Goal: Task Accomplishment & Management: Manage account settings

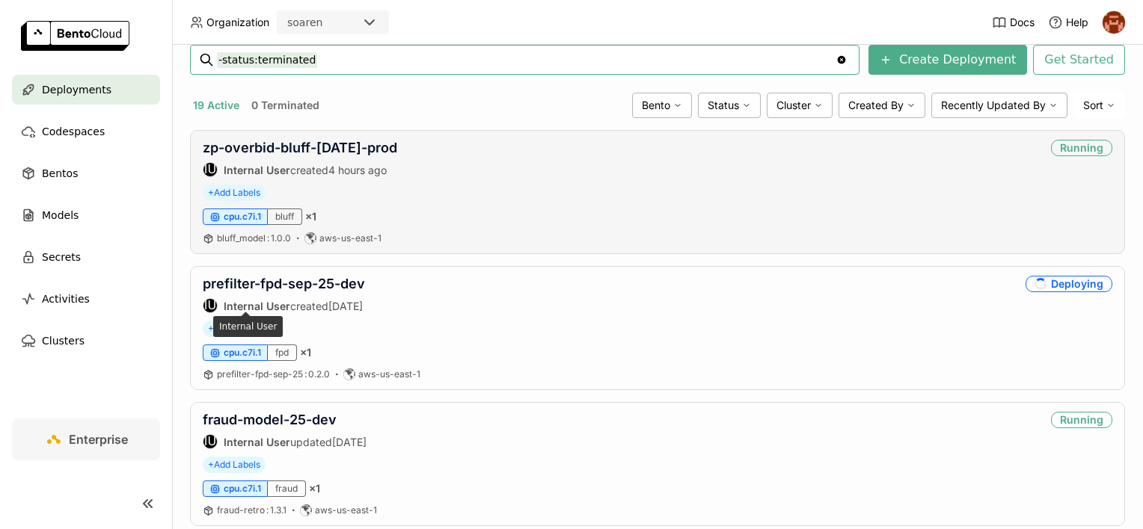
scroll to position [224, 0]
click at [284, 281] on link "prefilter-fpd-sep-25-dev" at bounding box center [284, 284] width 162 height 16
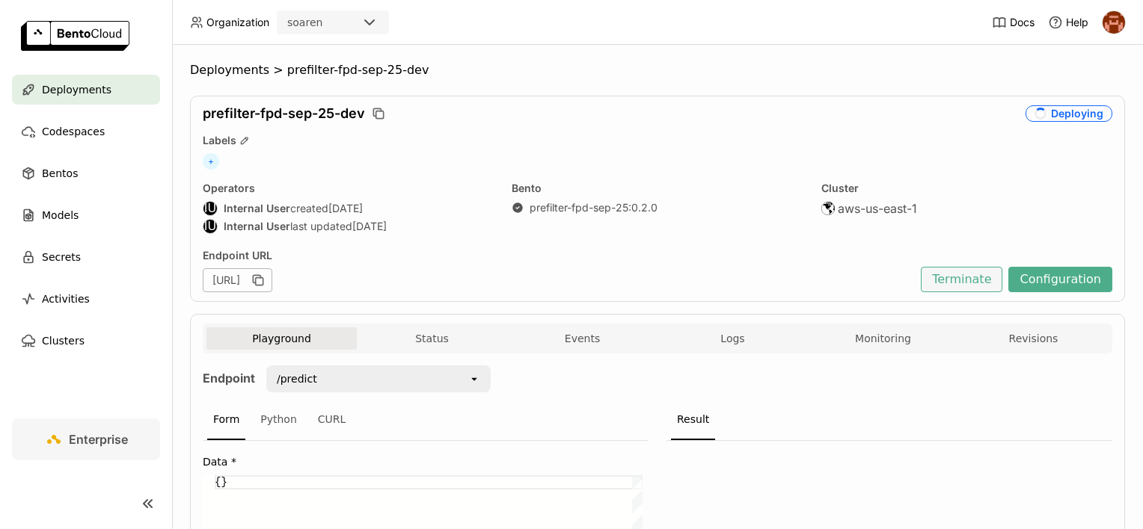
click at [944, 278] on button "Terminate" at bounding box center [961, 279] width 82 height 25
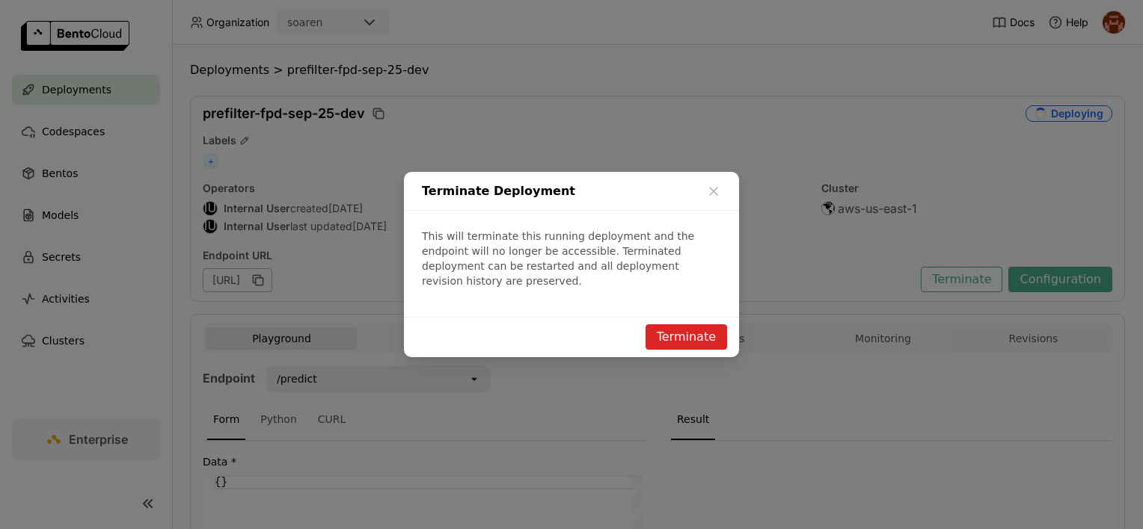
click at [686, 328] on button "Terminate" at bounding box center [686, 337] width 82 height 25
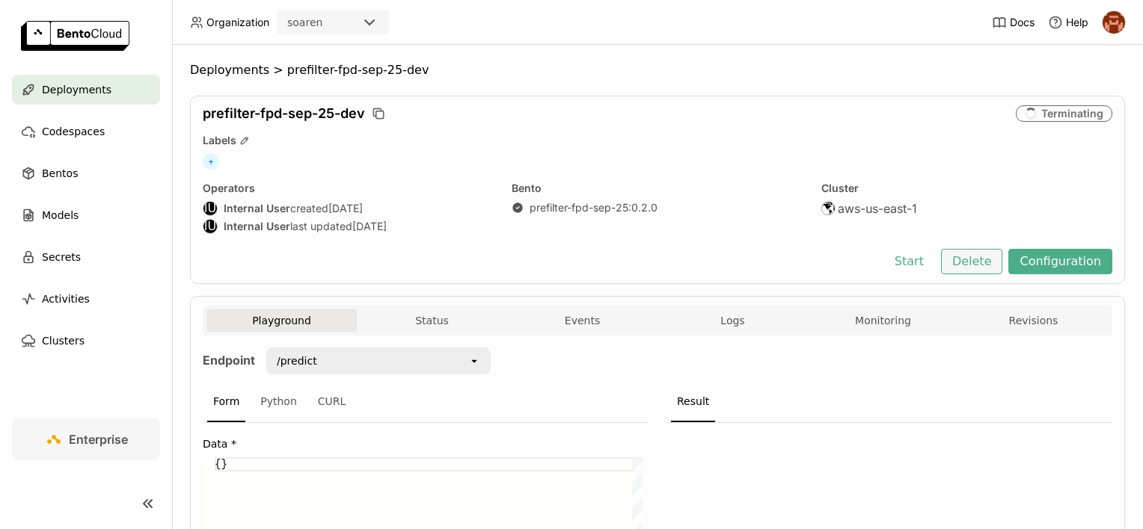
click at [957, 262] on button "Delete" at bounding box center [972, 261] width 62 height 25
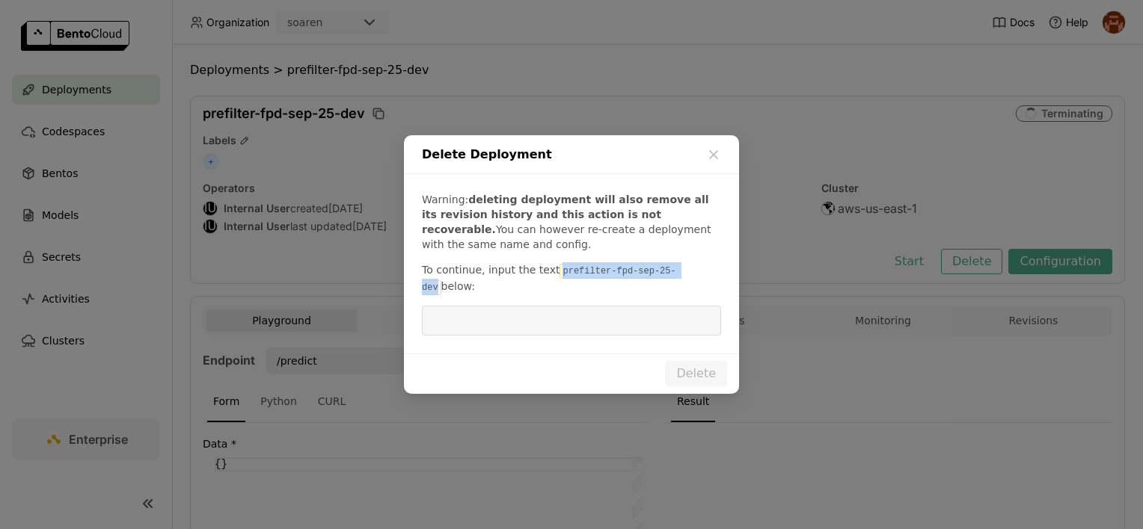
drag, startPoint x: 550, startPoint y: 278, endPoint x: 665, endPoint y: 282, distance: 115.2
click at [665, 282] on code "prefilter-fpd-sep-25-dev" at bounding box center [549, 279] width 254 height 31
copy code "prefilter-fpd-sep-25-dev"
click at [523, 328] on div "Warning: deleting deployment will also remove all its revision history and this…" at bounding box center [571, 263] width 335 height 179
click at [517, 312] on input "dialog" at bounding box center [571, 321] width 281 height 28
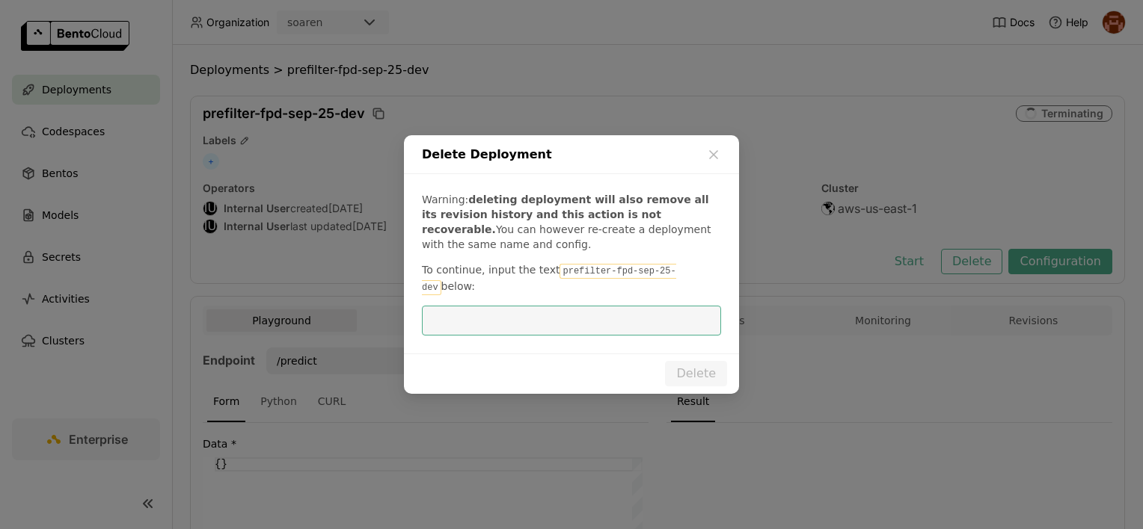
paste input "prefilter-fpd-sep-25-dev"
type input "prefilter-fpd-sep-25-dev"
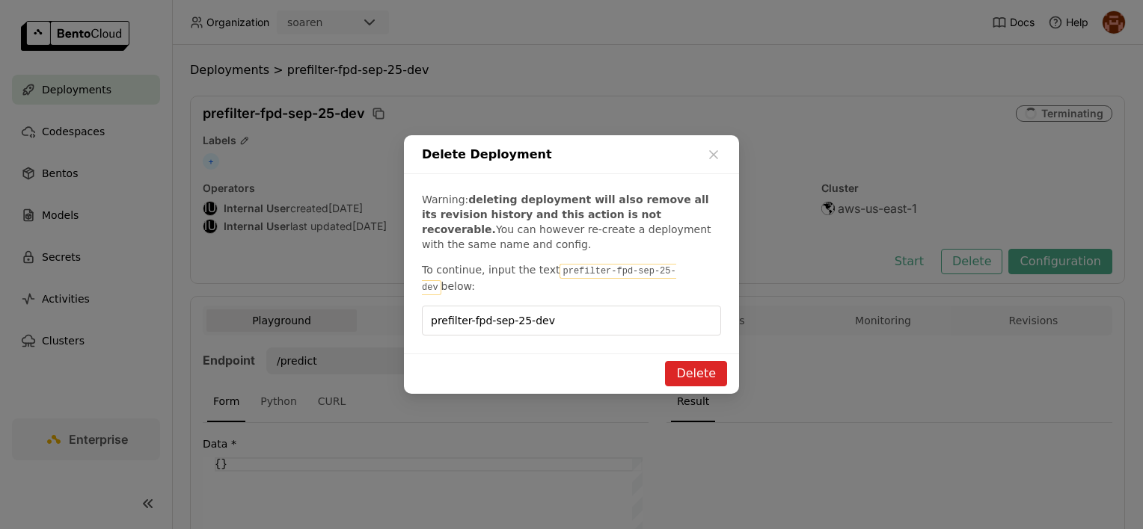
click at [691, 365] on button "Delete" at bounding box center [696, 373] width 62 height 25
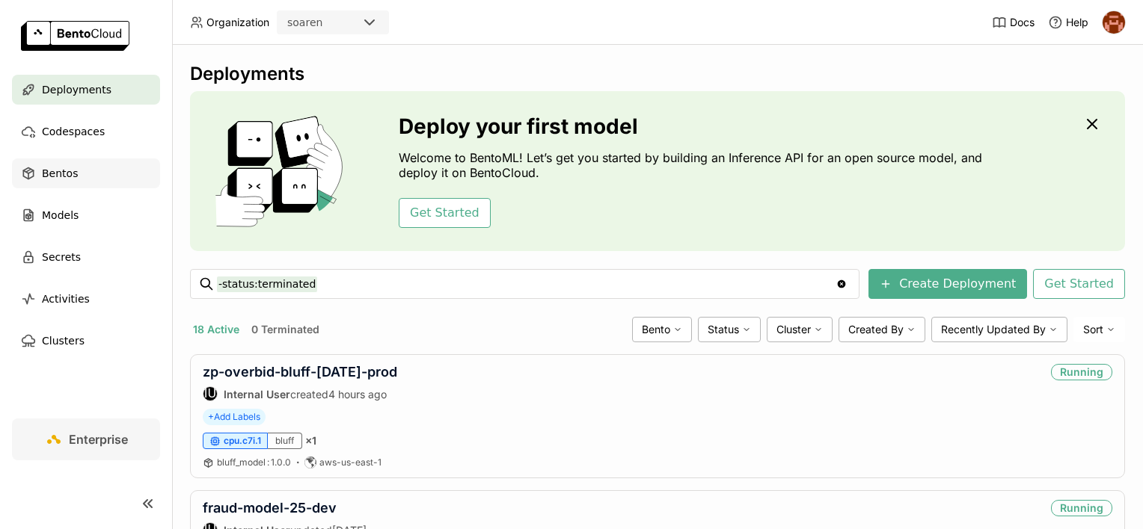
click at [81, 176] on div "Bentos" at bounding box center [86, 174] width 148 height 30
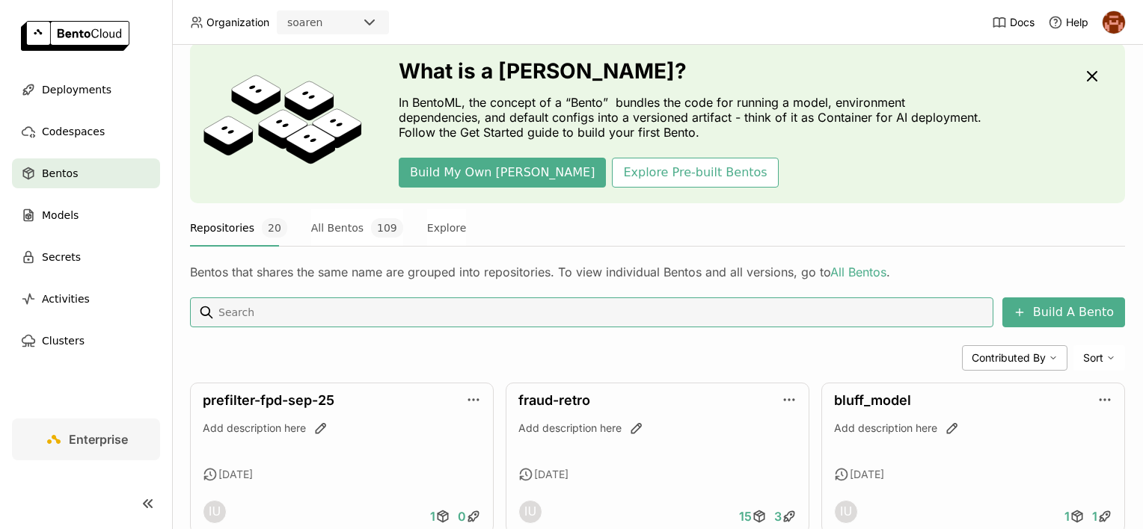
scroll to position [150, 0]
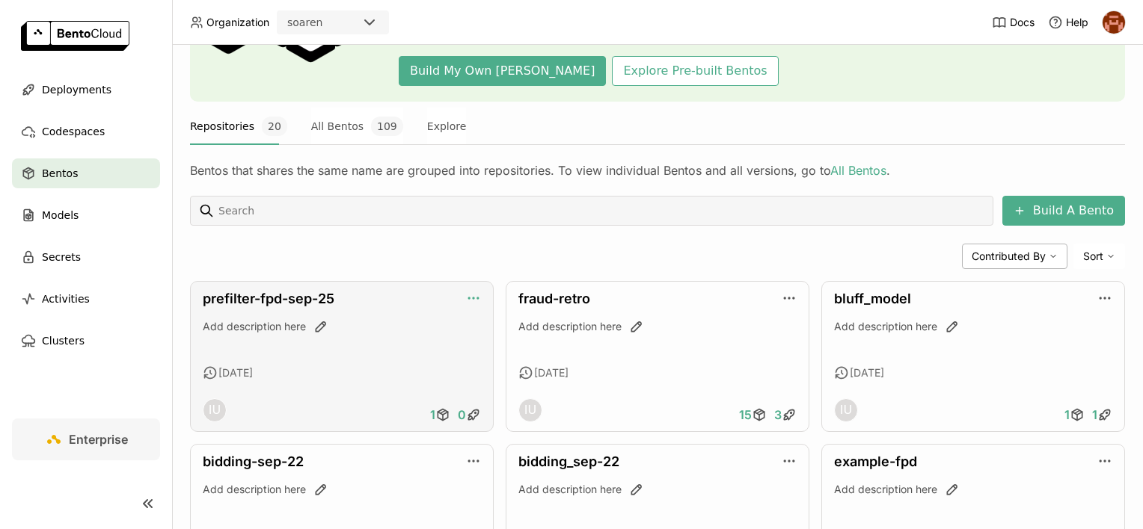
click at [477, 298] on icon "button" at bounding box center [477, 298] width 1 height 1
click at [300, 302] on link "prefilter-fpd-sep-25" at bounding box center [269, 299] width 132 height 16
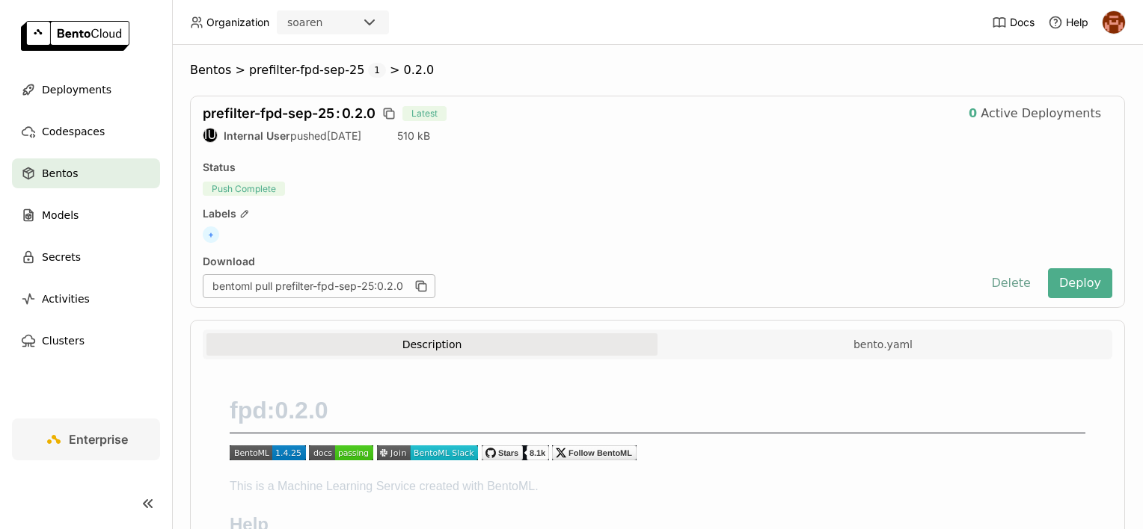
click at [997, 286] on button "Delete" at bounding box center [1011, 283] width 62 height 30
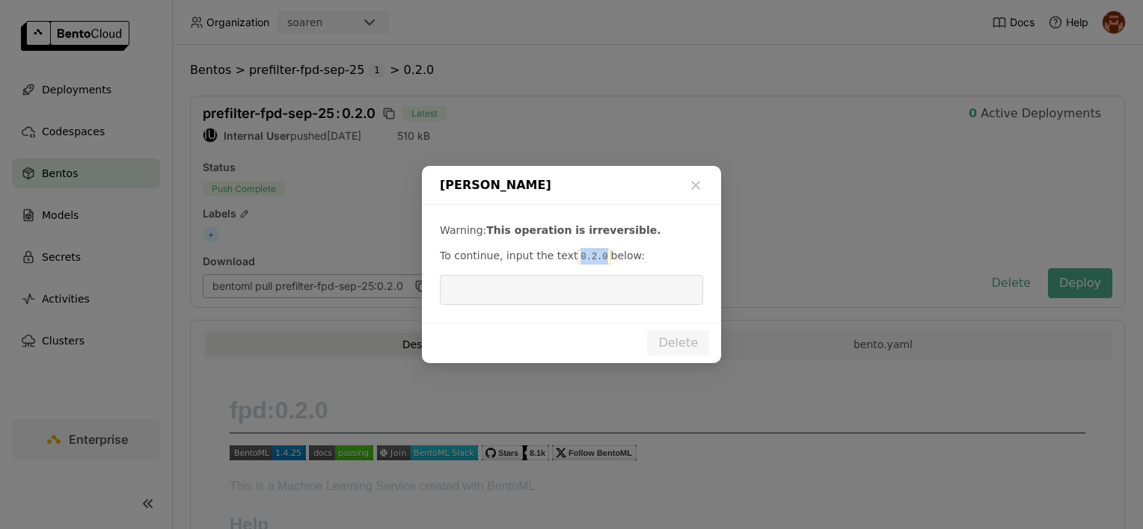
drag, startPoint x: 565, startPoint y: 256, endPoint x: 591, endPoint y: 256, distance: 26.9
click at [591, 256] on code "0.2.0" at bounding box center [593, 257] width 33 height 15
copy code "0.2.0"
click at [500, 304] on input "dialog" at bounding box center [571, 290] width 245 height 28
paste input "0.2.0"
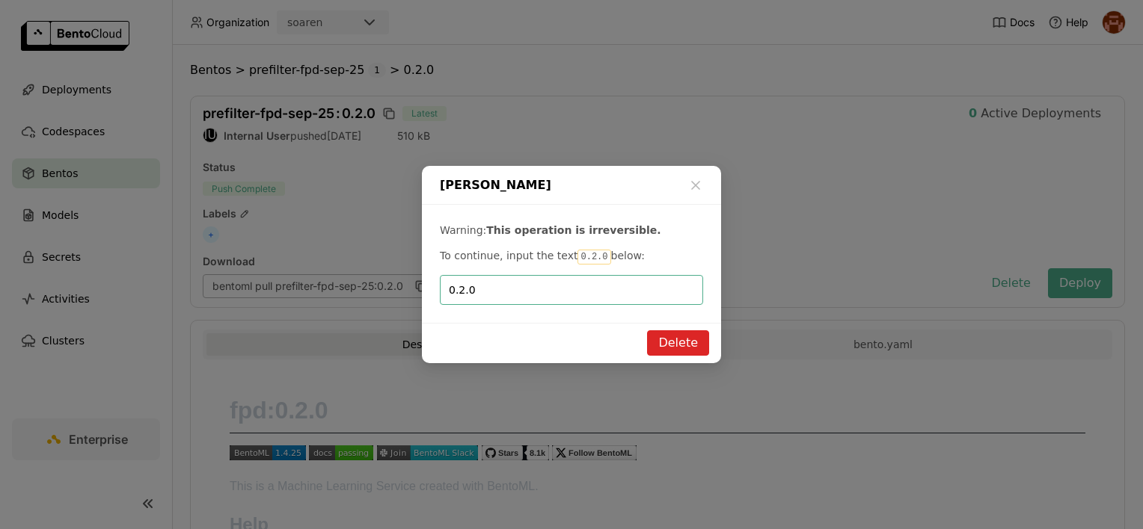
type input "0.2.0"
click at [670, 346] on button "Delete" at bounding box center [678, 343] width 62 height 25
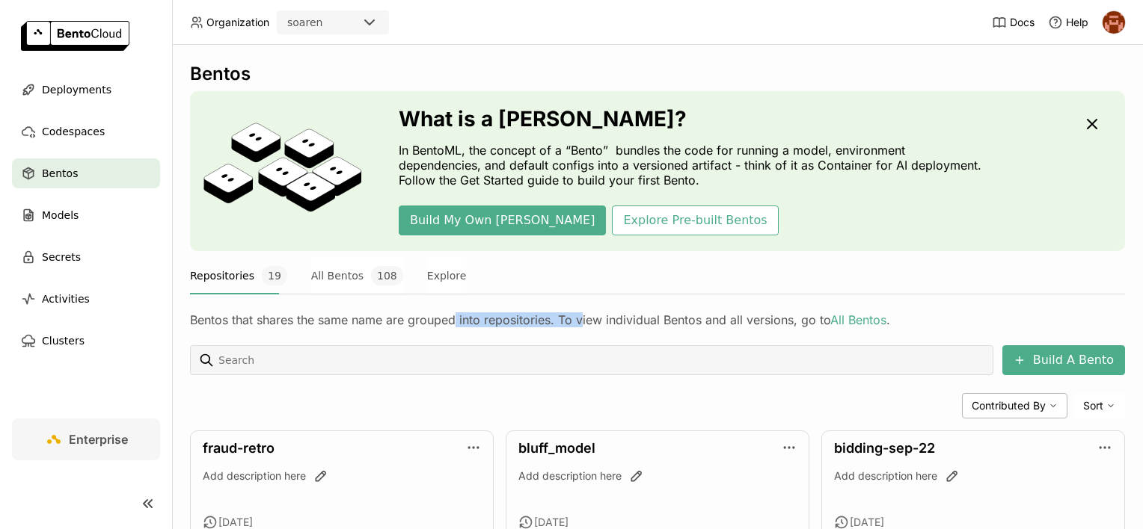
drag, startPoint x: 458, startPoint y: 315, endPoint x: 583, endPoint y: 317, distance: 125.6
click at [583, 317] on div "Bentos that shares the same name are grouped into repositories. To view individ…" at bounding box center [657, 320] width 935 height 15
drag, startPoint x: 583, startPoint y: 317, endPoint x: 405, endPoint y: 324, distance: 178.1
click at [405, 324] on div "Bentos that shares the same name are grouped into repositories. To view individ…" at bounding box center [657, 320] width 935 height 15
click at [87, 223] on div "Models" at bounding box center [86, 215] width 148 height 30
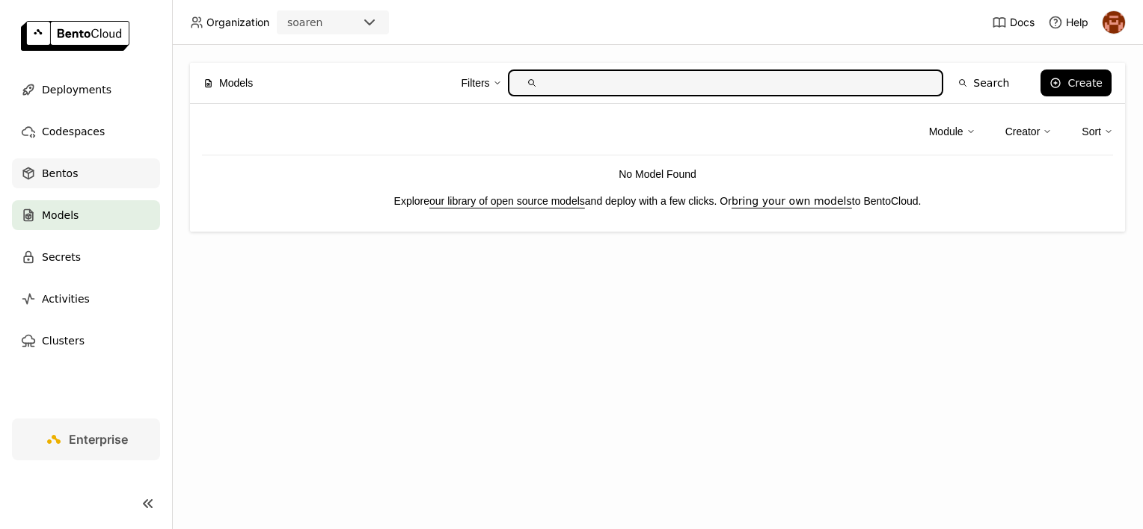
click at [90, 179] on div "Bentos" at bounding box center [86, 174] width 148 height 30
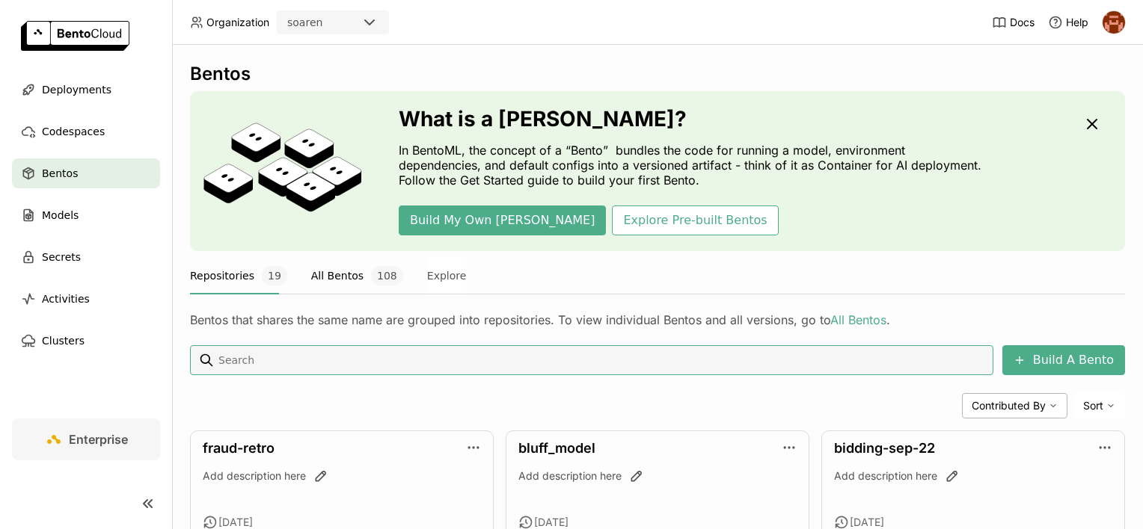
click at [339, 274] on button "All Bentos 108" at bounding box center [357, 275] width 92 height 37
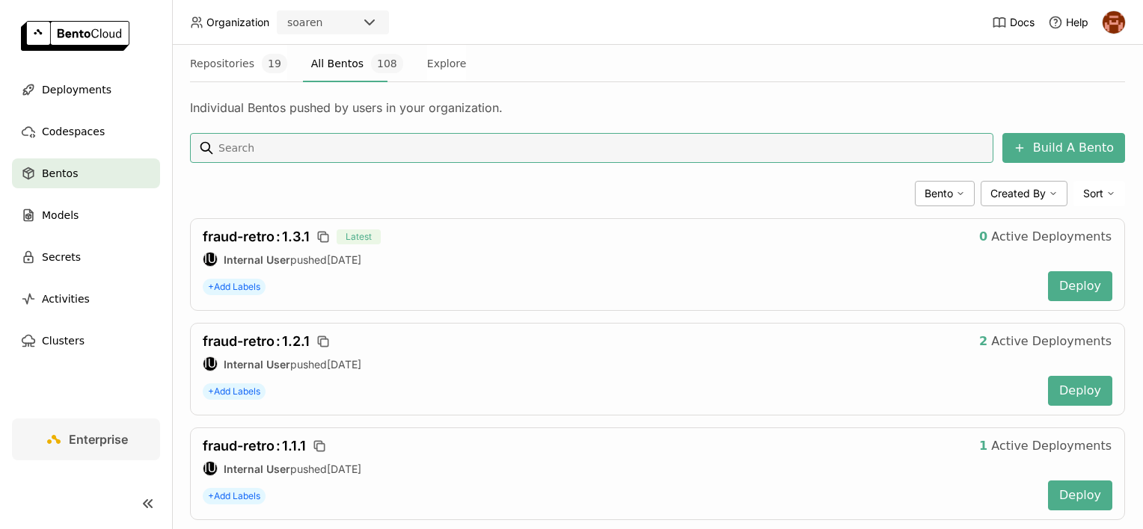
scroll to position [224, 0]
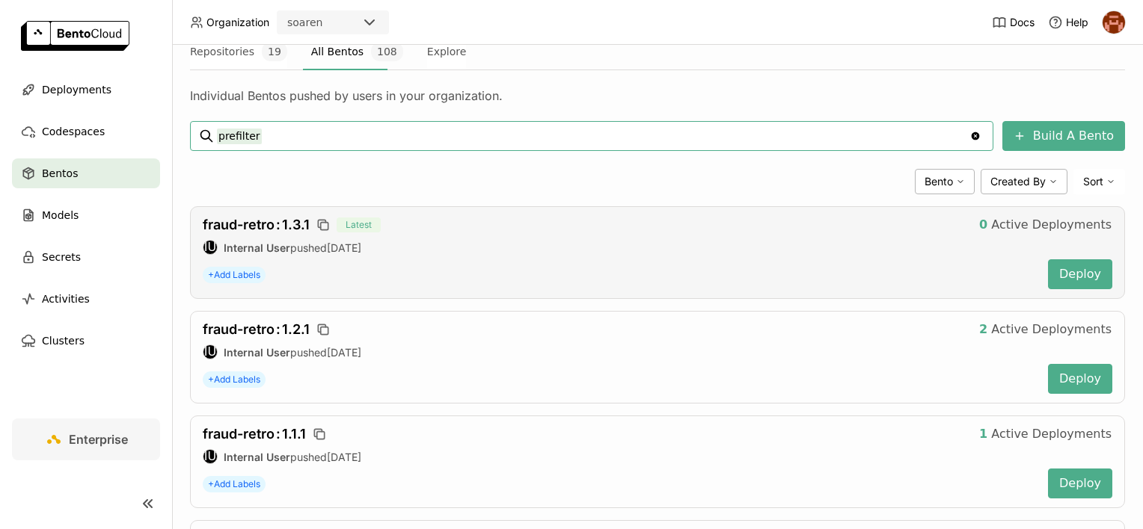
type input "prefilter"
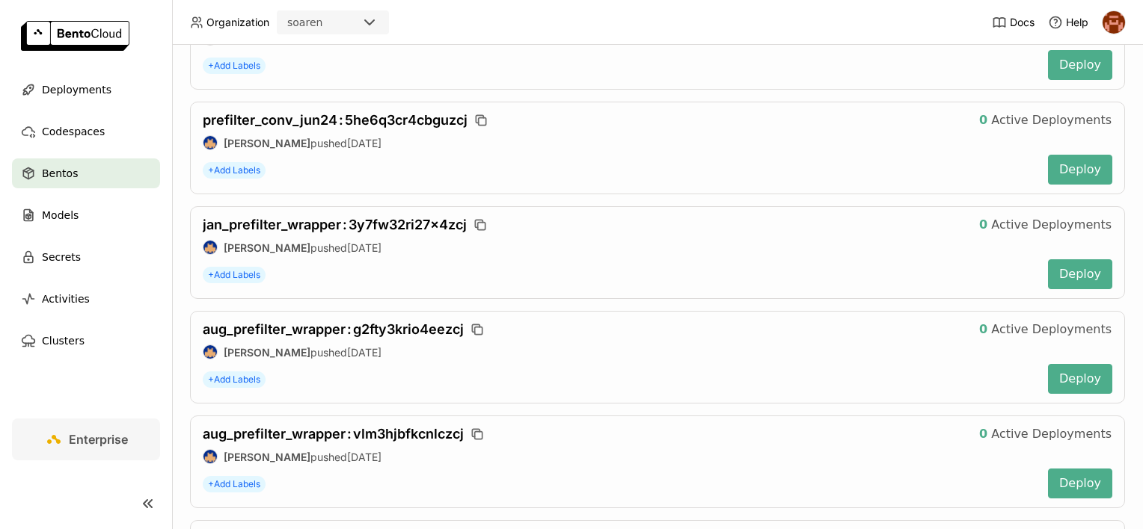
scroll to position [2093, 0]
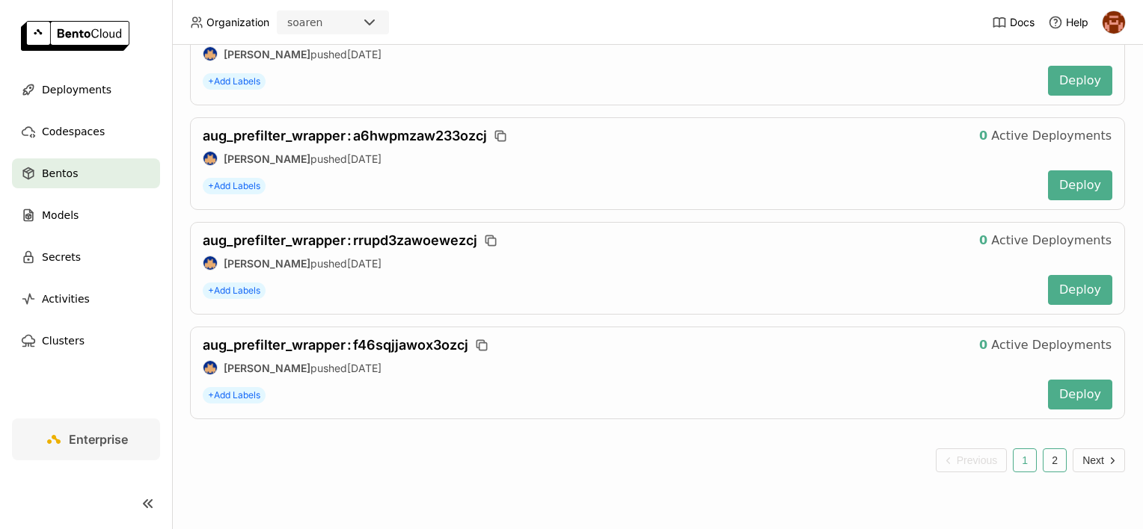
click at [1042, 452] on button "2" at bounding box center [1054, 461] width 24 height 24
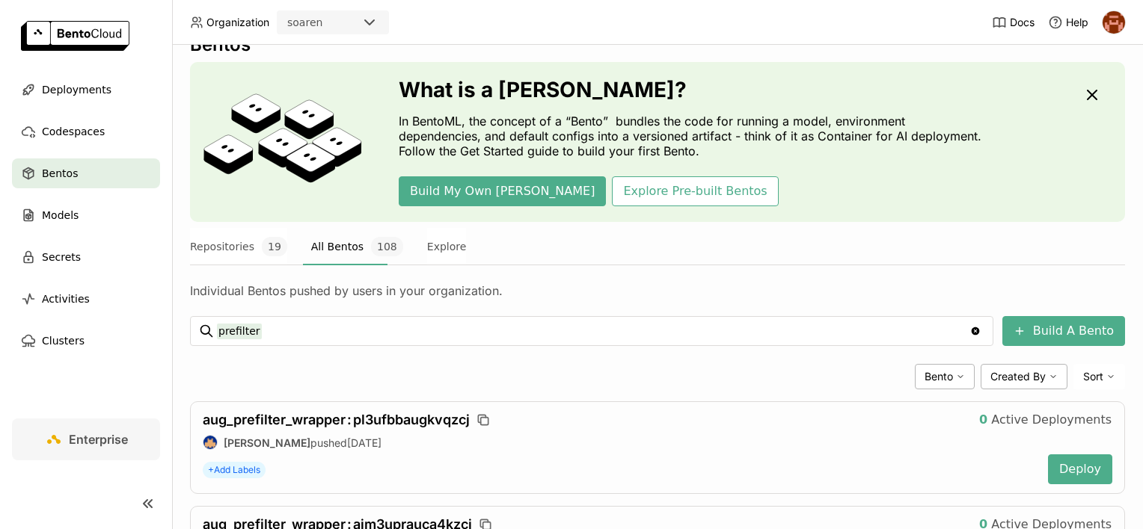
scroll to position [5, 0]
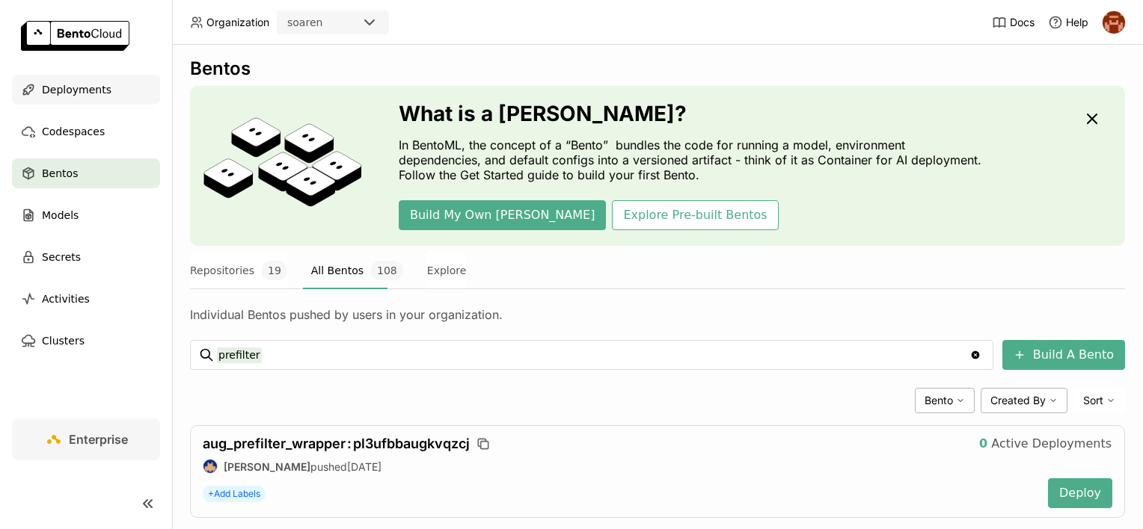
click at [82, 95] on span "Deployments" at bounding box center [77, 90] width 70 height 18
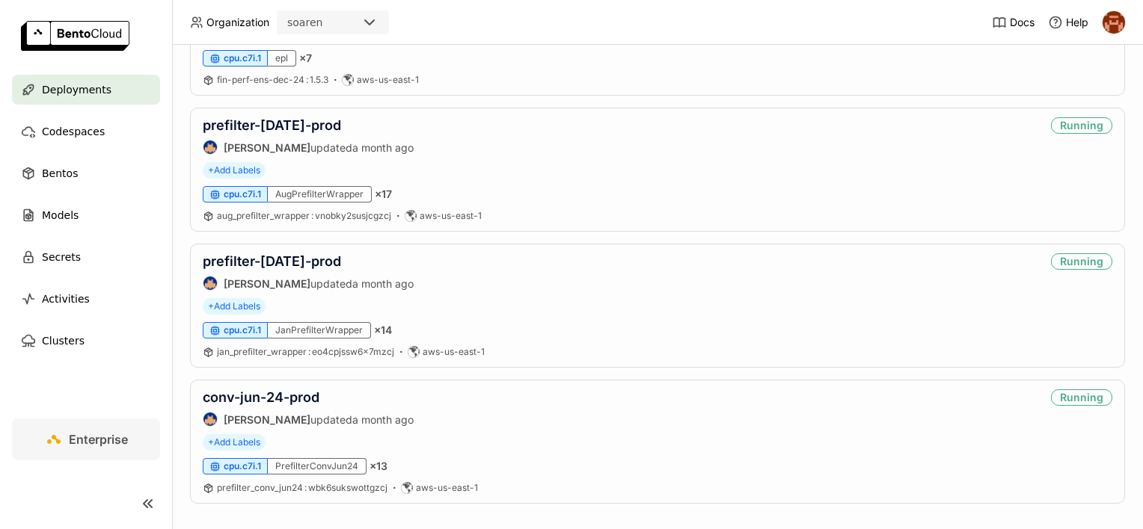
scroll to position [2291, 0]
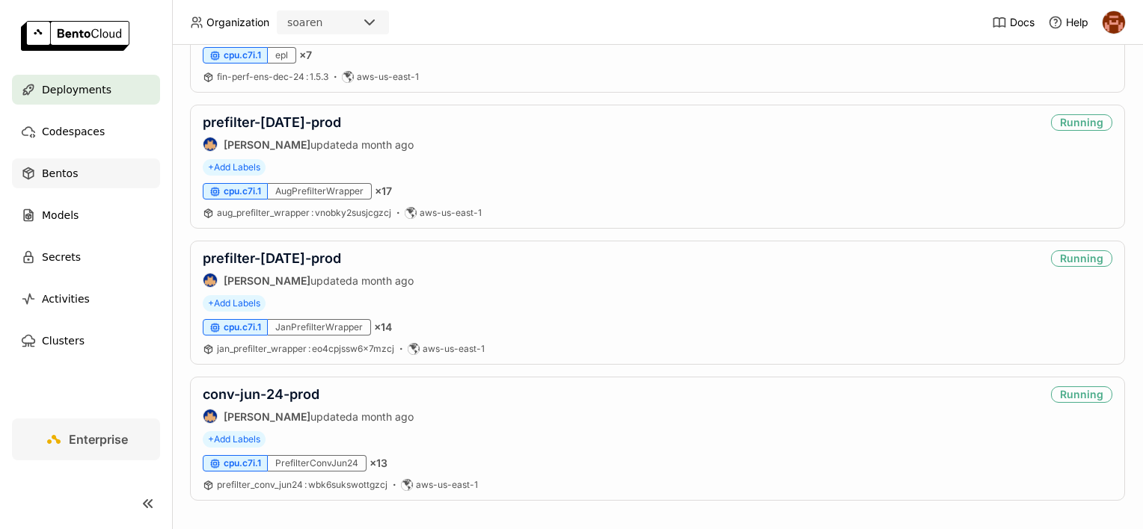
click at [112, 179] on div "Bentos" at bounding box center [86, 174] width 148 height 30
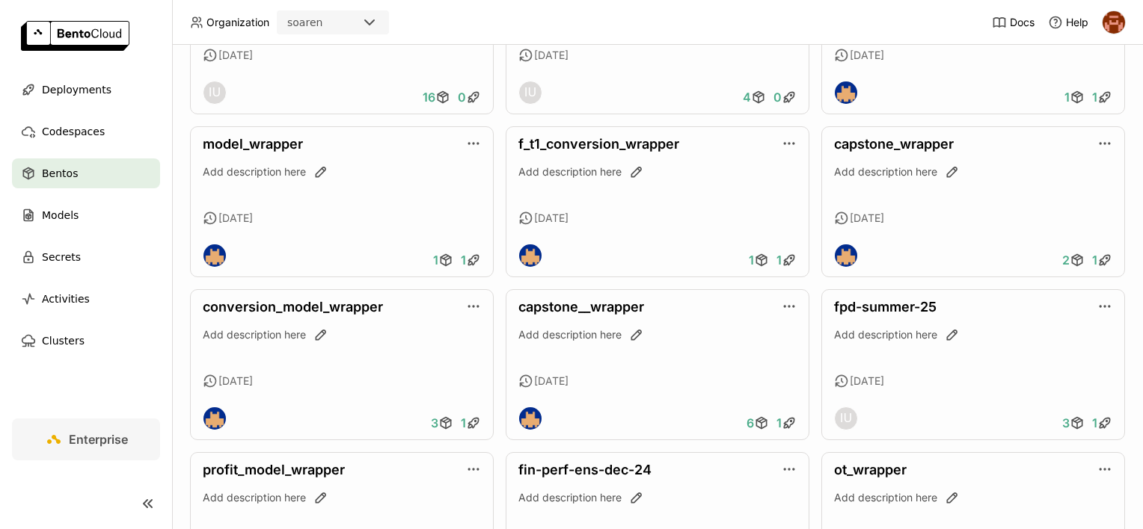
scroll to position [619, 0]
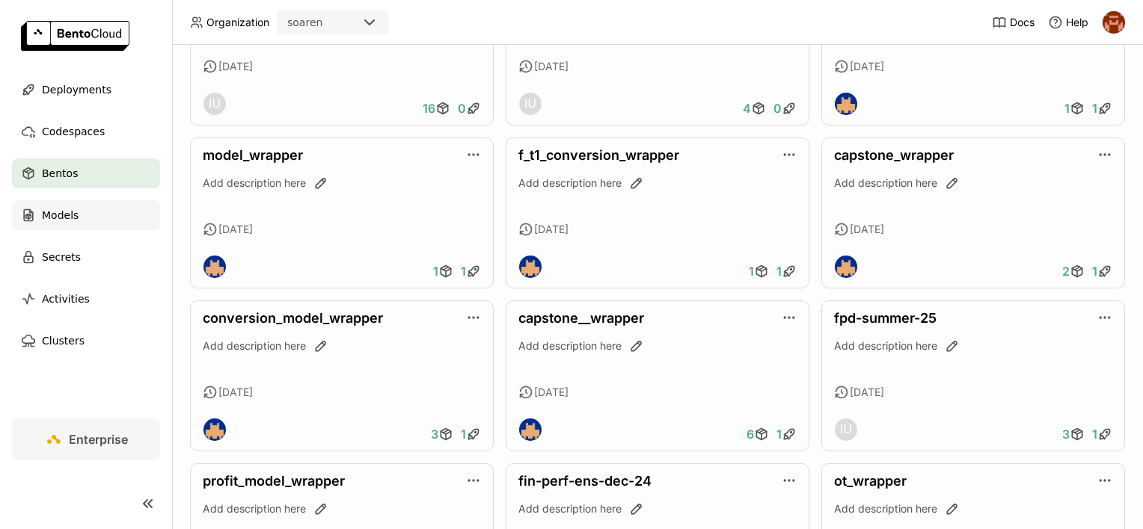
click at [102, 221] on div "Models" at bounding box center [86, 215] width 148 height 30
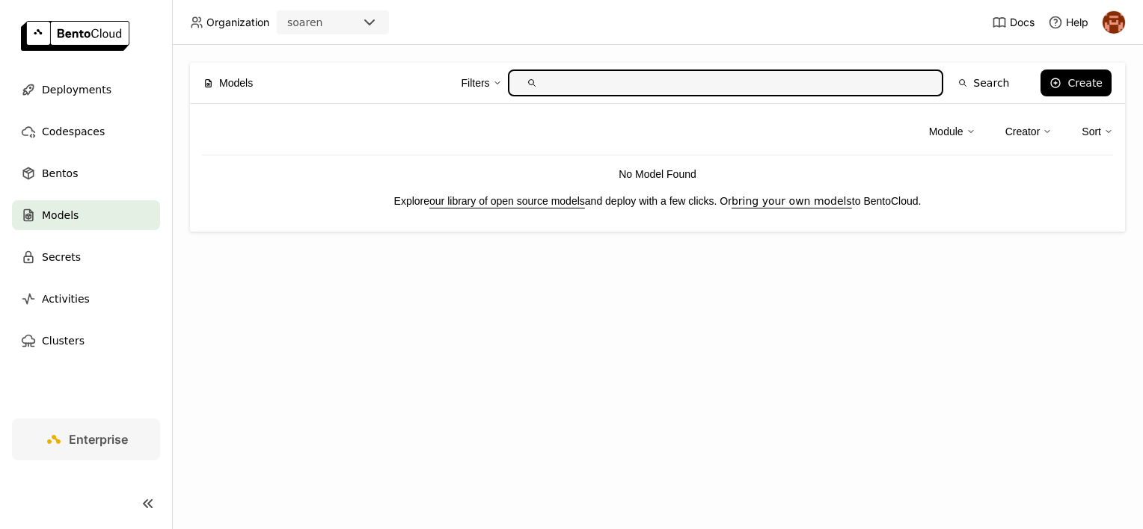
click at [634, 132] on div "Module Creator Sort" at bounding box center [657, 136] width 911 height 40
